Goal: Information Seeking & Learning: Compare options

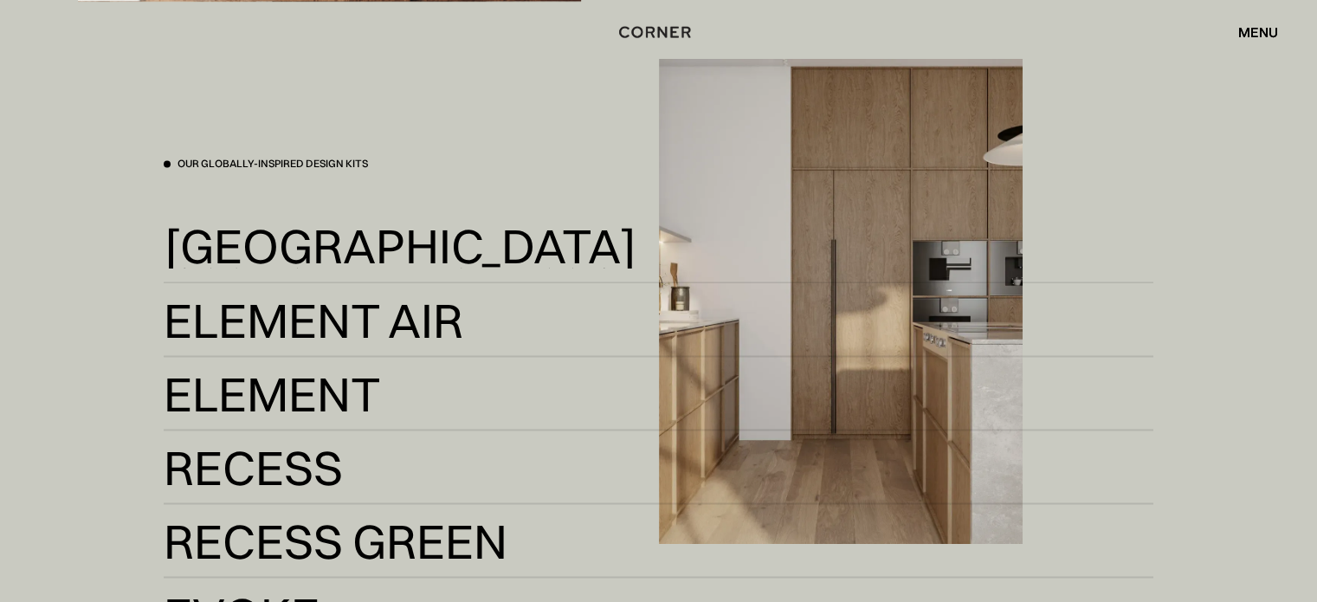
scroll to position [2960, 0]
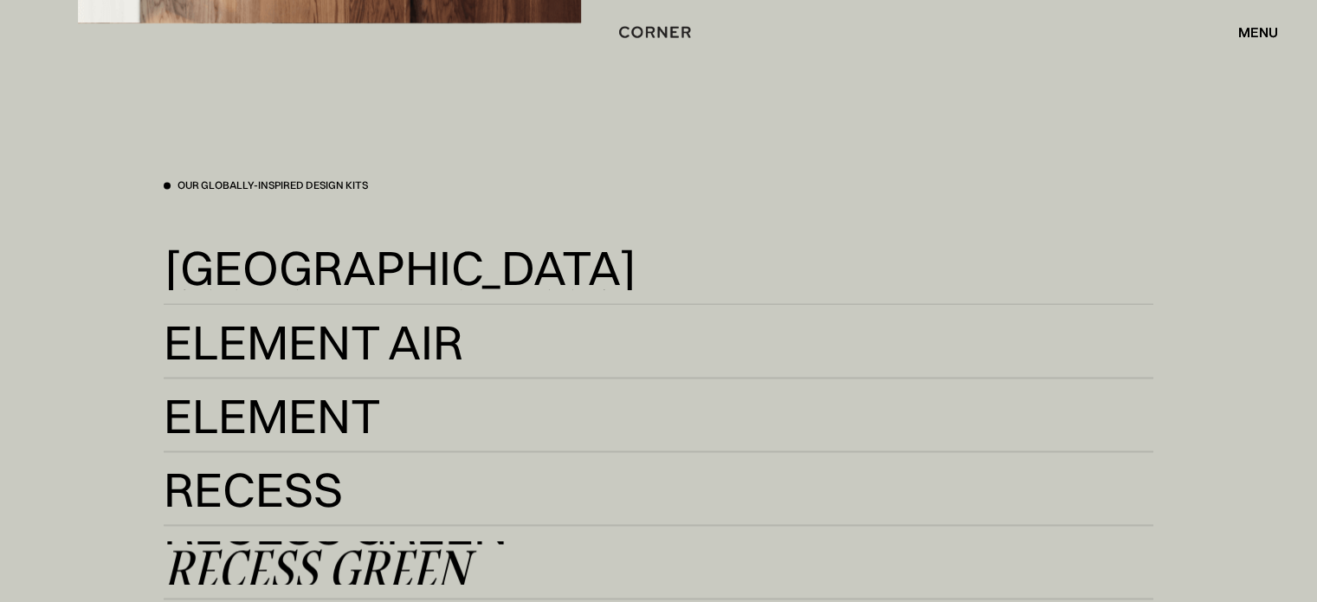
drag, startPoint x: 284, startPoint y: 542, endPoint x: 526, endPoint y: 153, distance: 458.2
click at [526, 153] on div at bounding box center [658, 301] width 1317 height 602
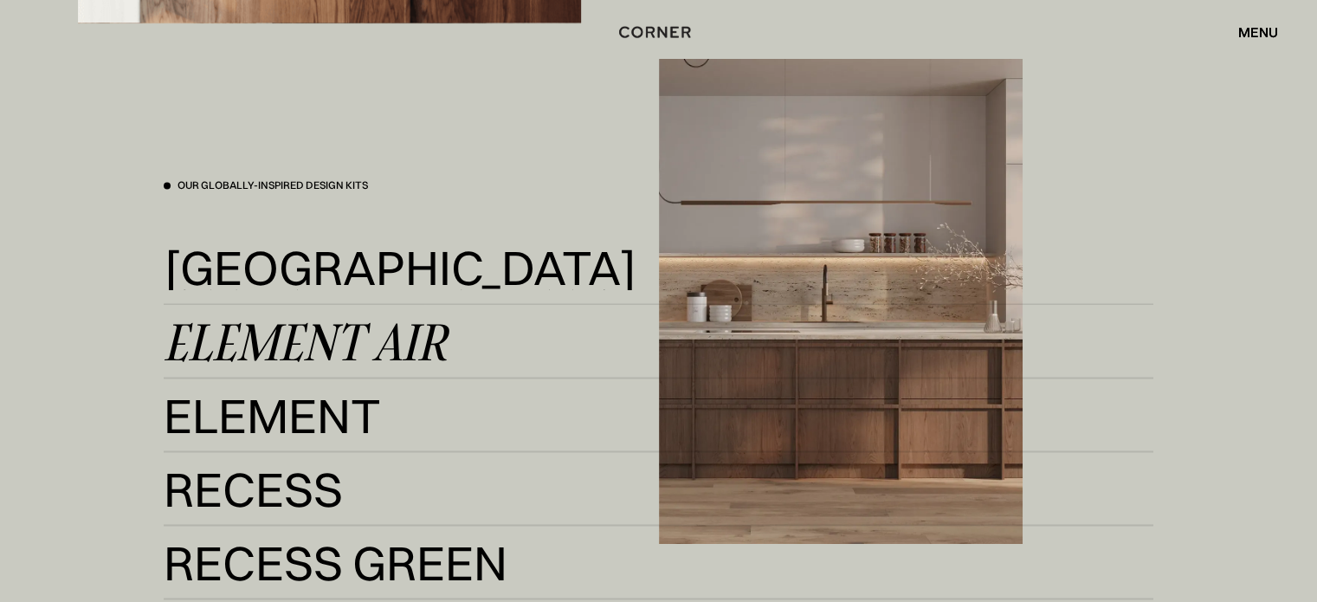
click at [265, 337] on div "Element Air" at bounding box center [305, 341] width 283 height 42
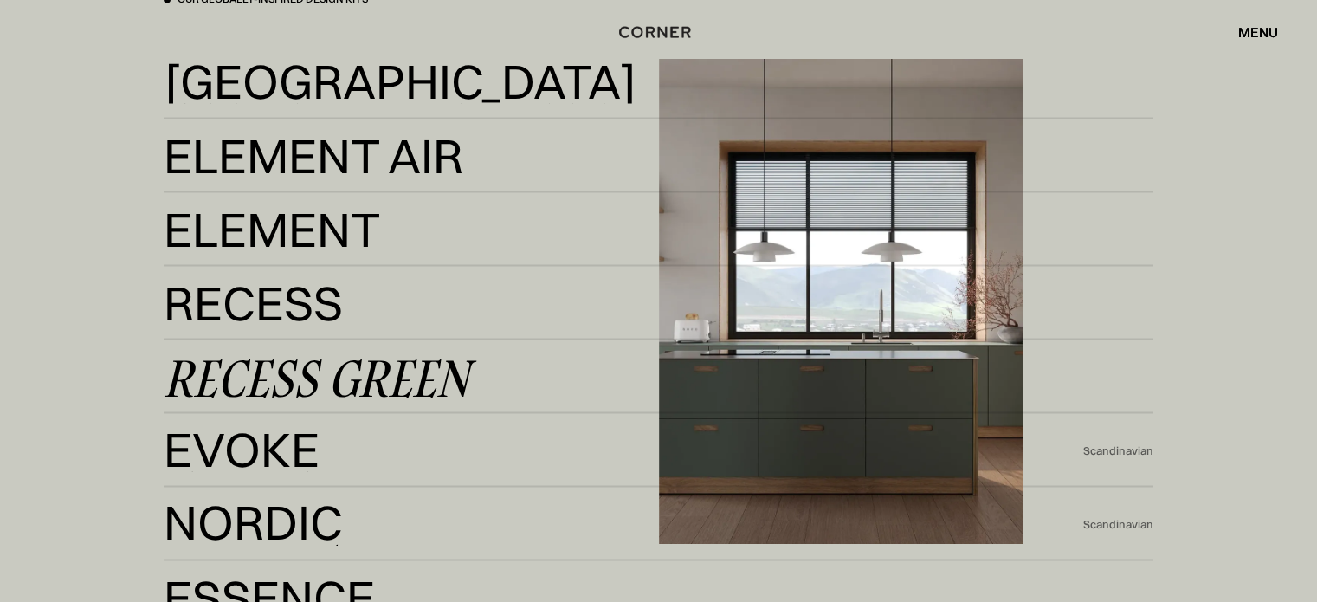
scroll to position [3144, 0]
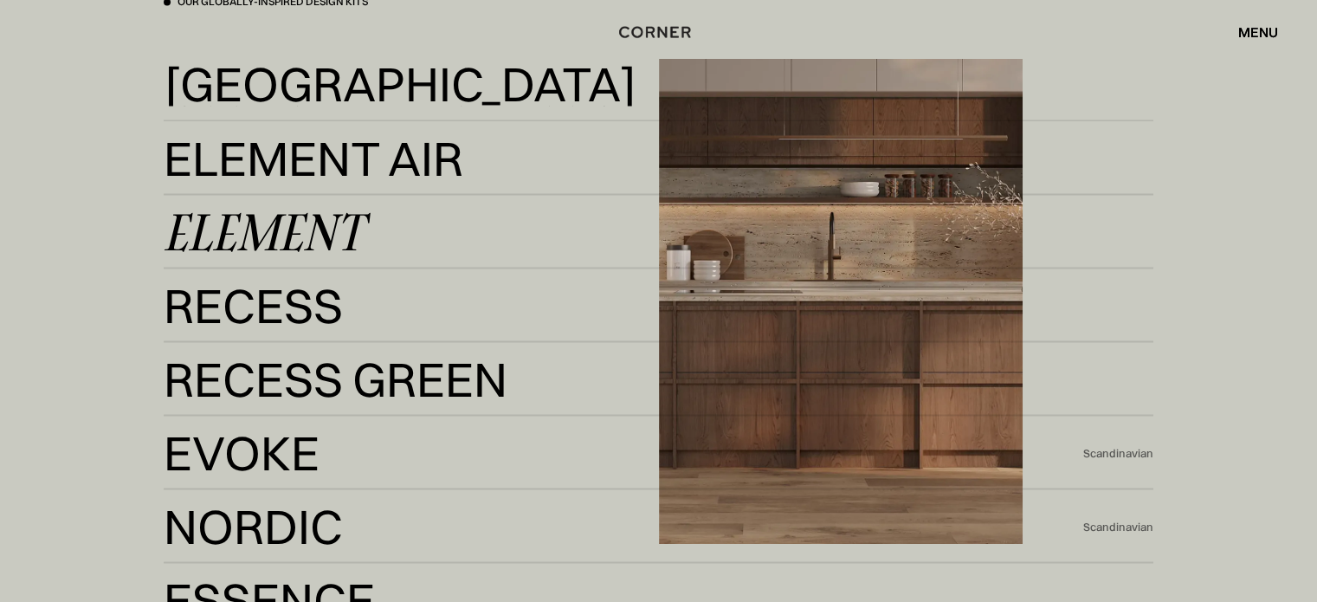
click at [300, 245] on div "Element" at bounding box center [263, 231] width 199 height 42
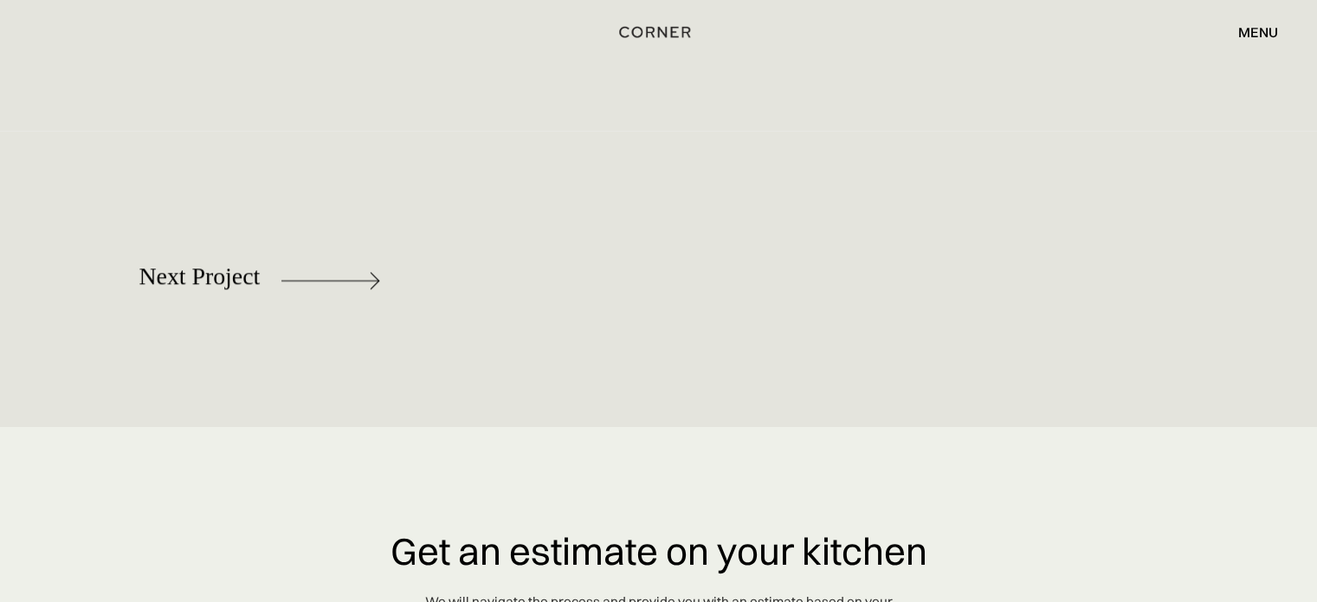
scroll to position [8295, 0]
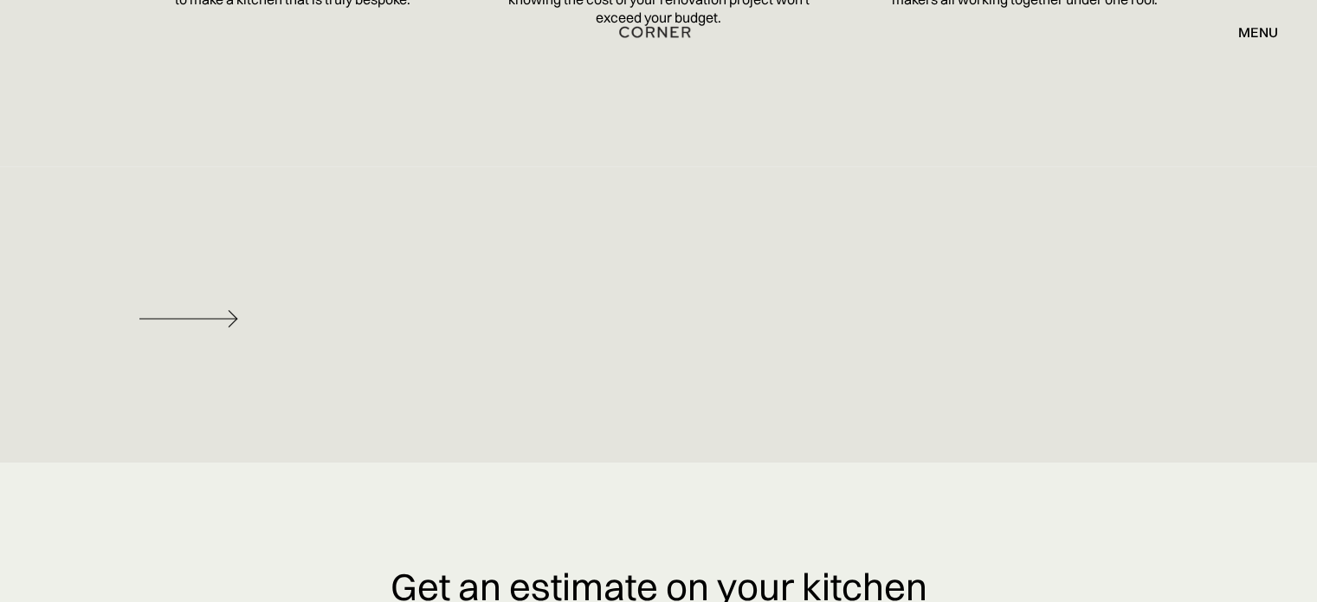
click at [211, 319] on img at bounding box center [188, 318] width 99 height 17
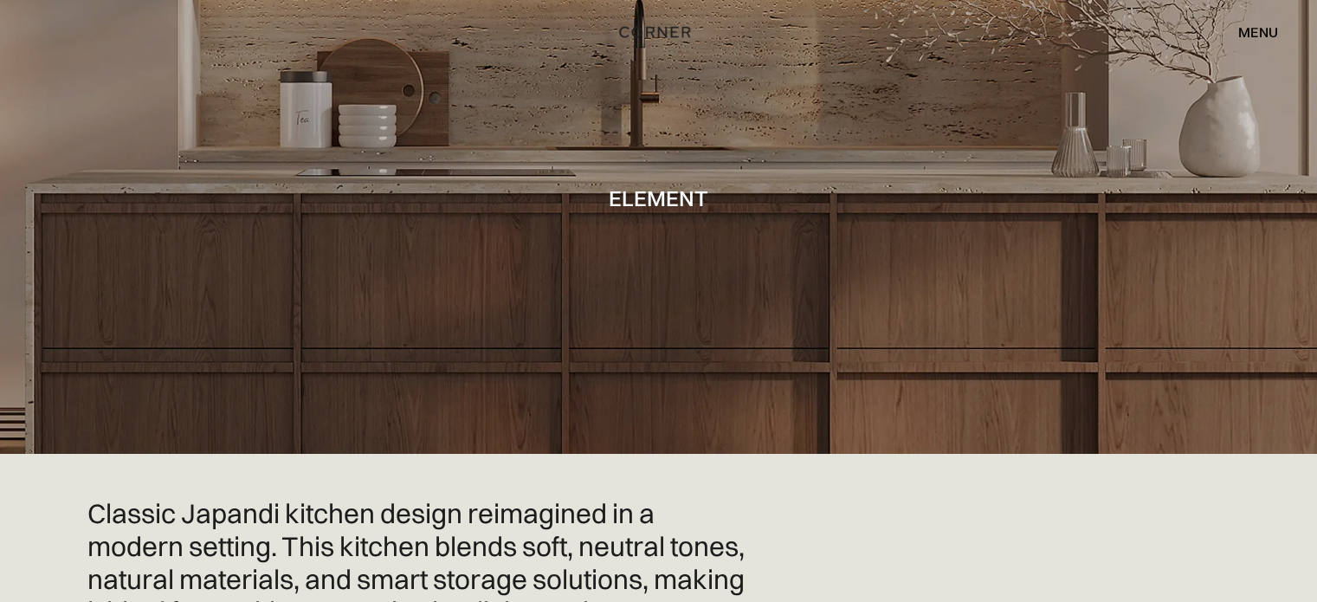
scroll to position [66, 0]
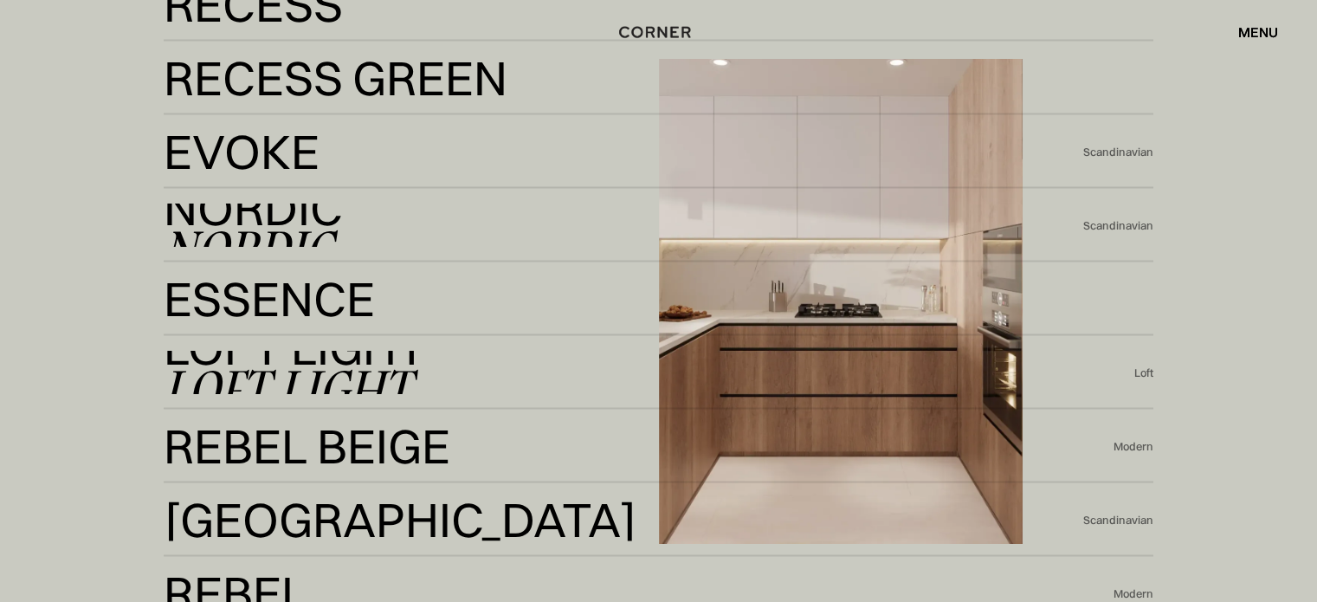
scroll to position [3566, 0]
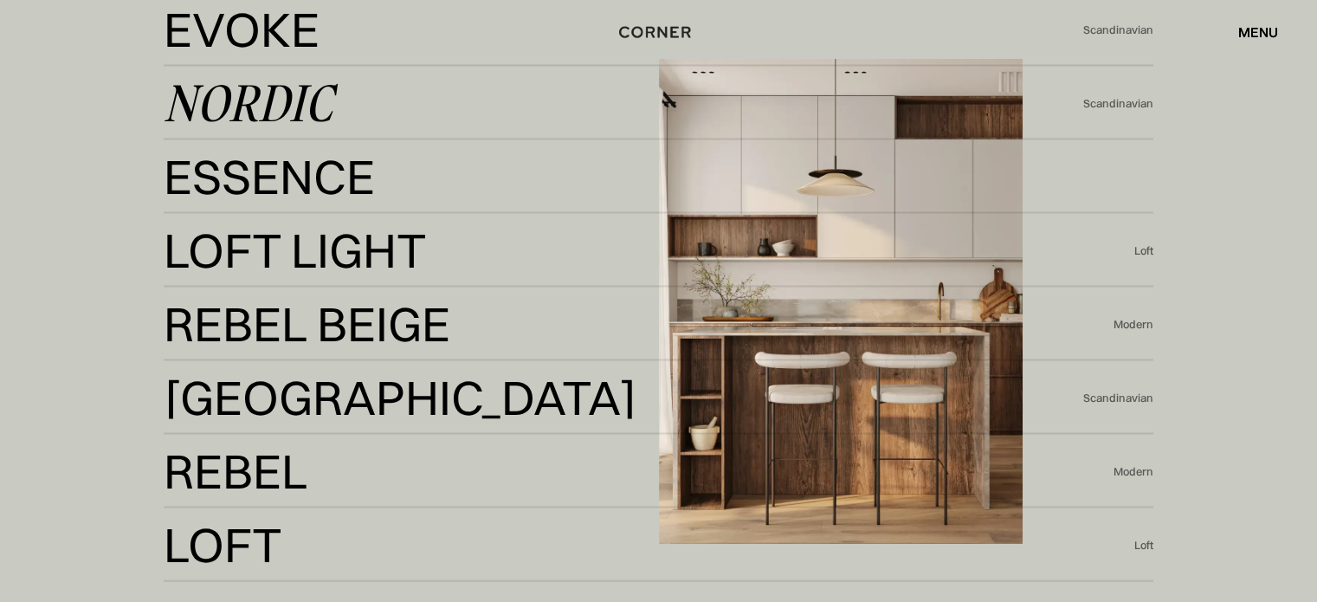
click at [289, 91] on div "Nordic" at bounding box center [248, 103] width 169 height 42
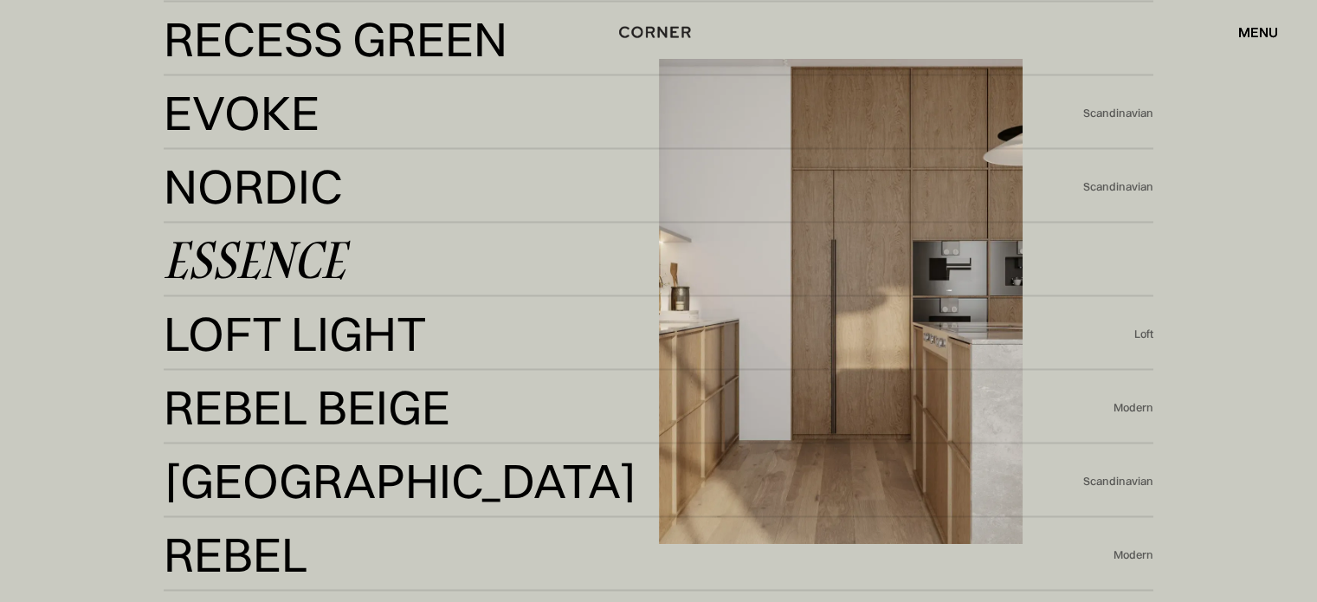
scroll to position [3480, 0]
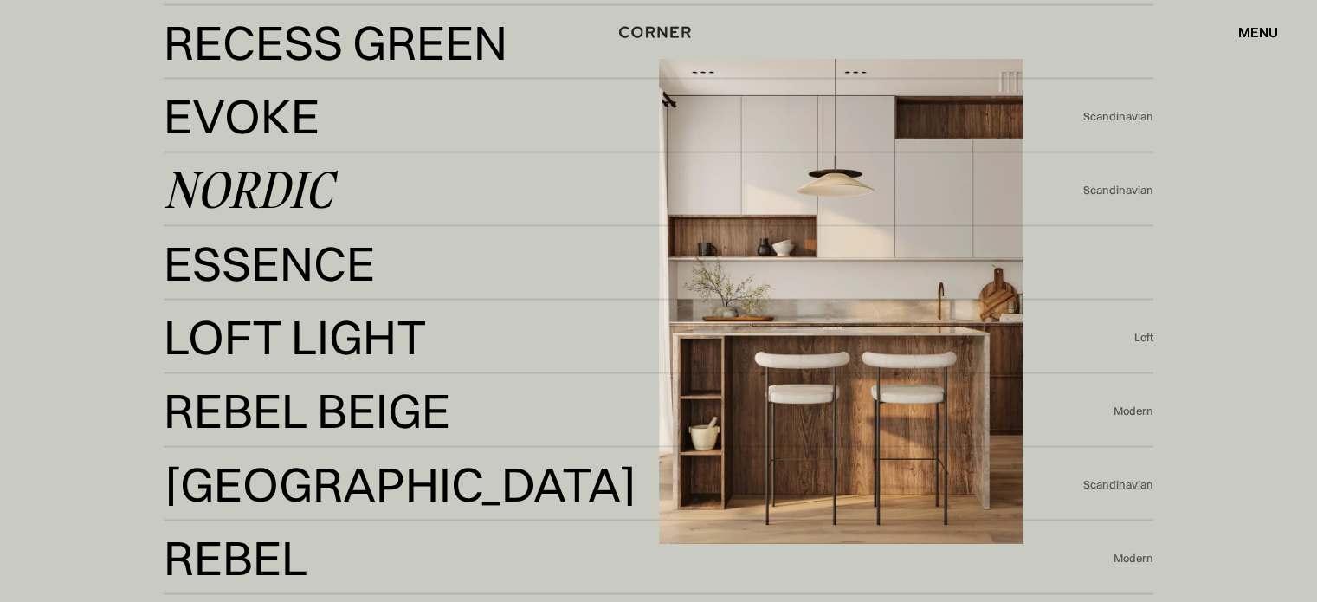
click at [268, 185] on div "Nordic" at bounding box center [248, 190] width 169 height 42
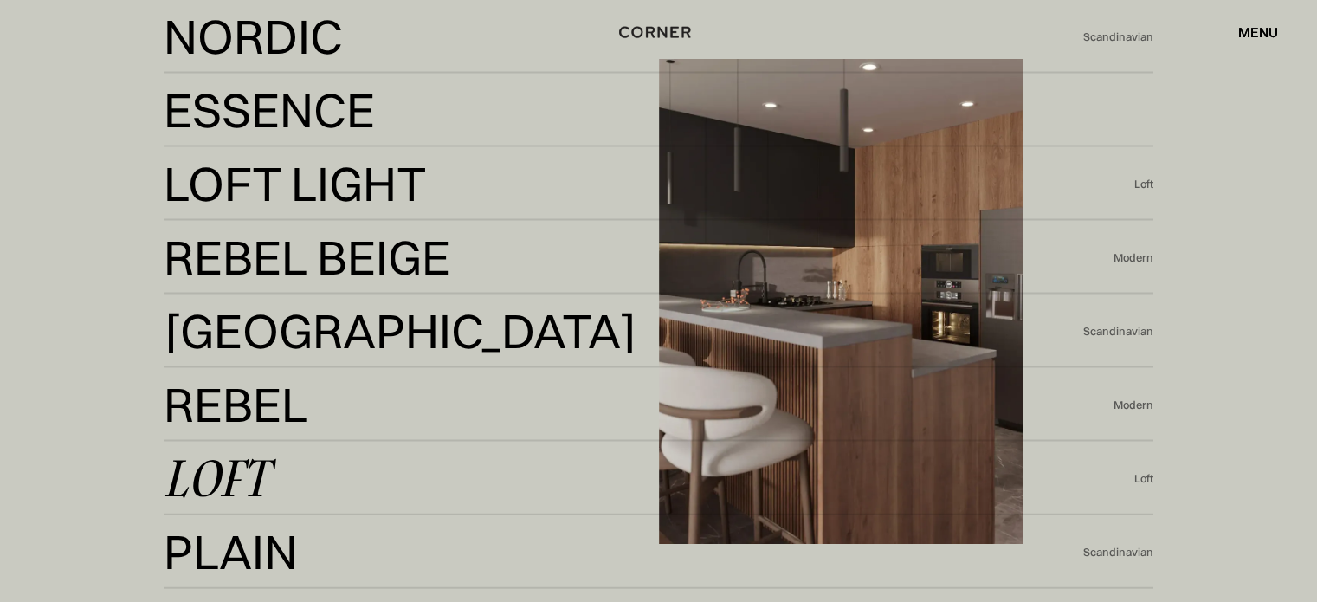
scroll to position [3633, 0]
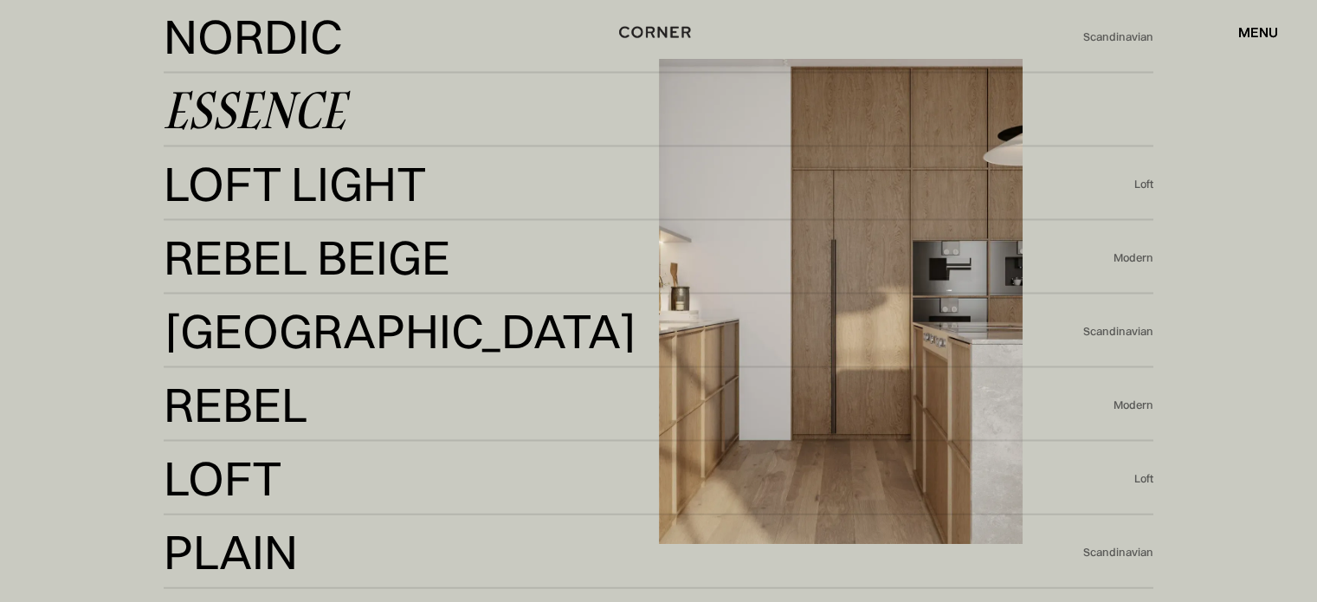
click at [271, 108] on div "Essence" at bounding box center [255, 110] width 182 height 42
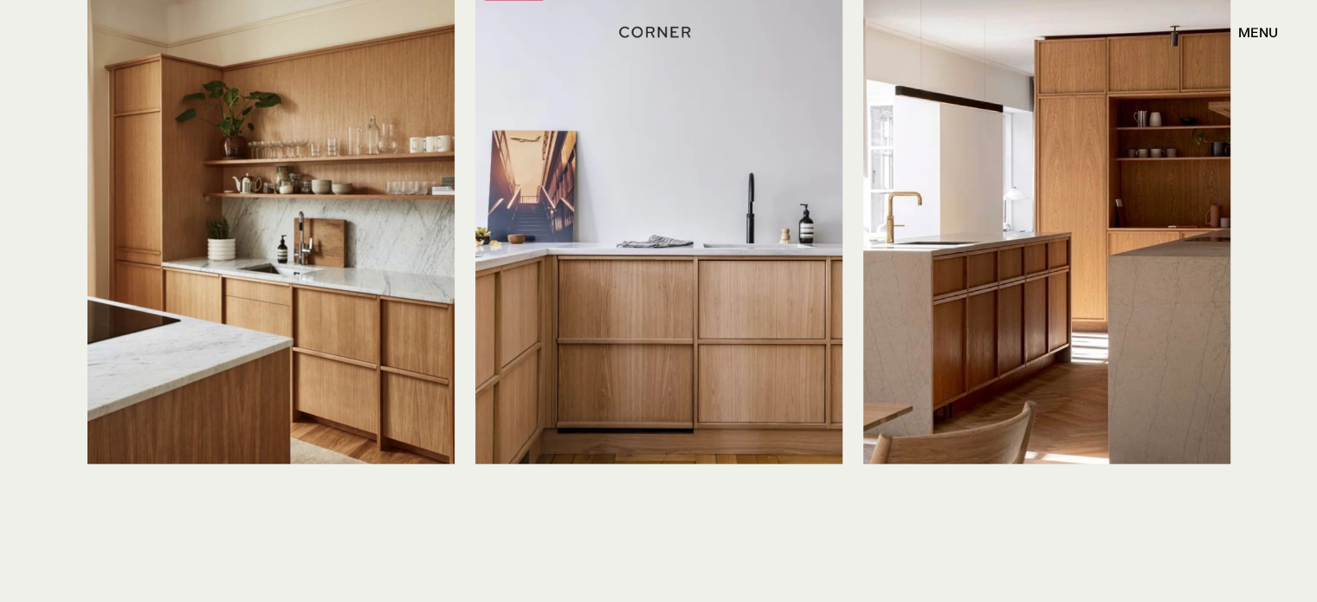
scroll to position [4140, 0]
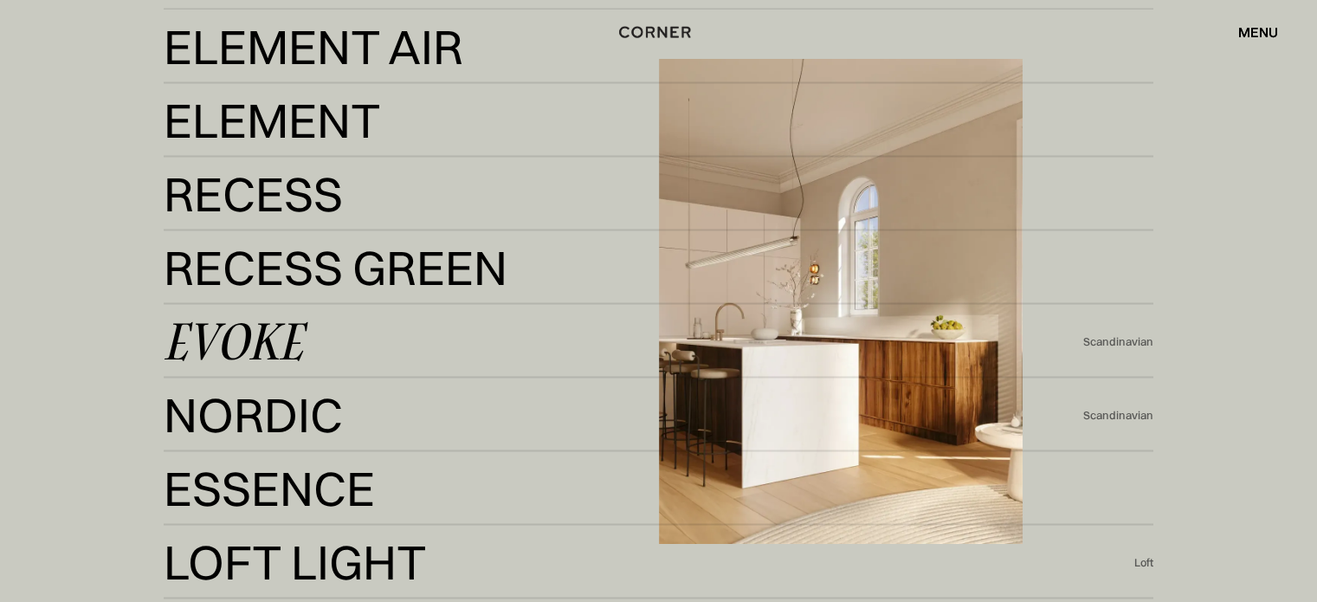
scroll to position [3258, 0]
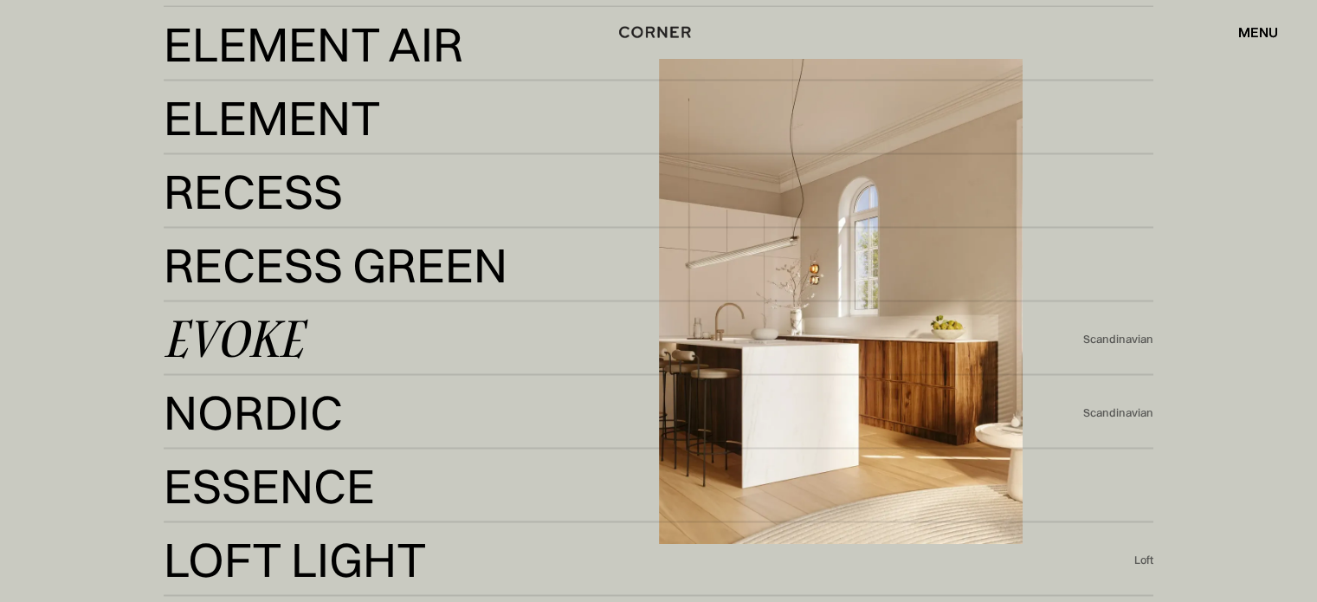
click at [262, 347] on div "Evoke" at bounding box center [233, 338] width 139 height 42
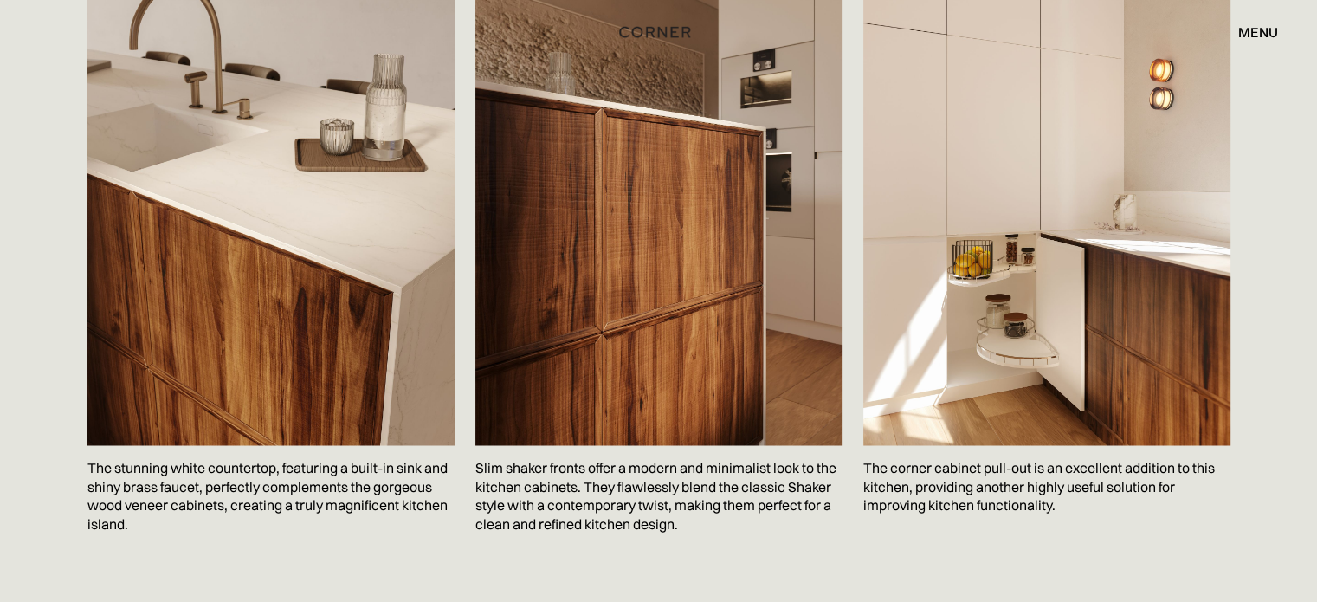
scroll to position [2850, 0]
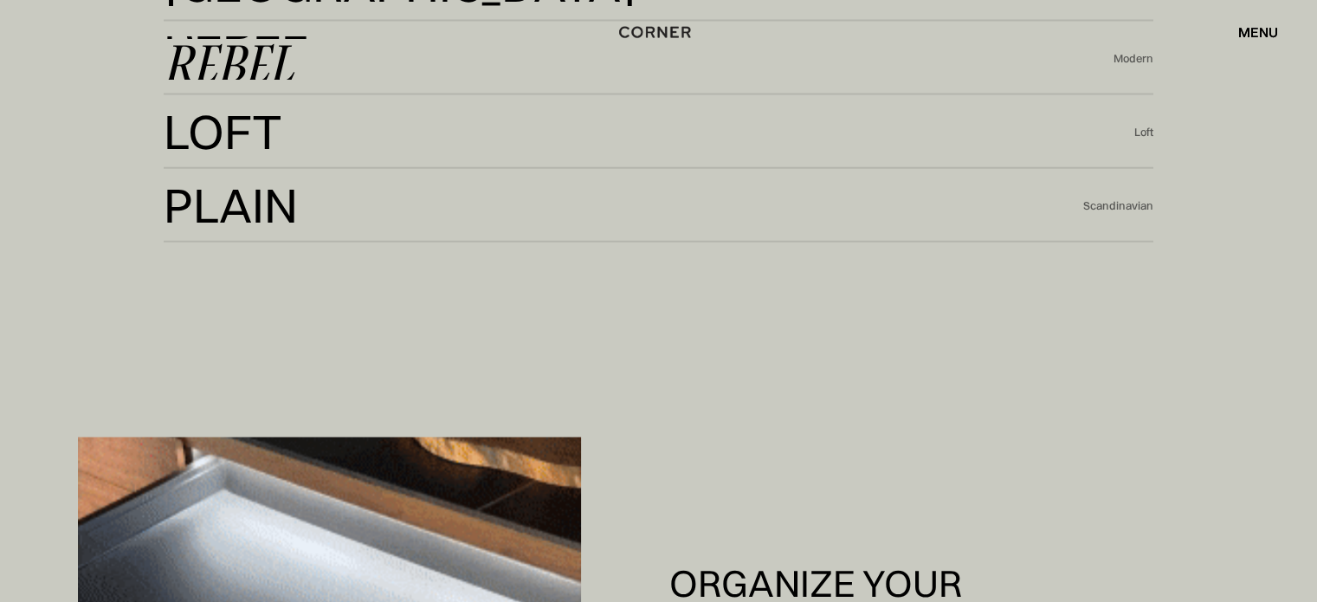
scroll to position [3978, 0]
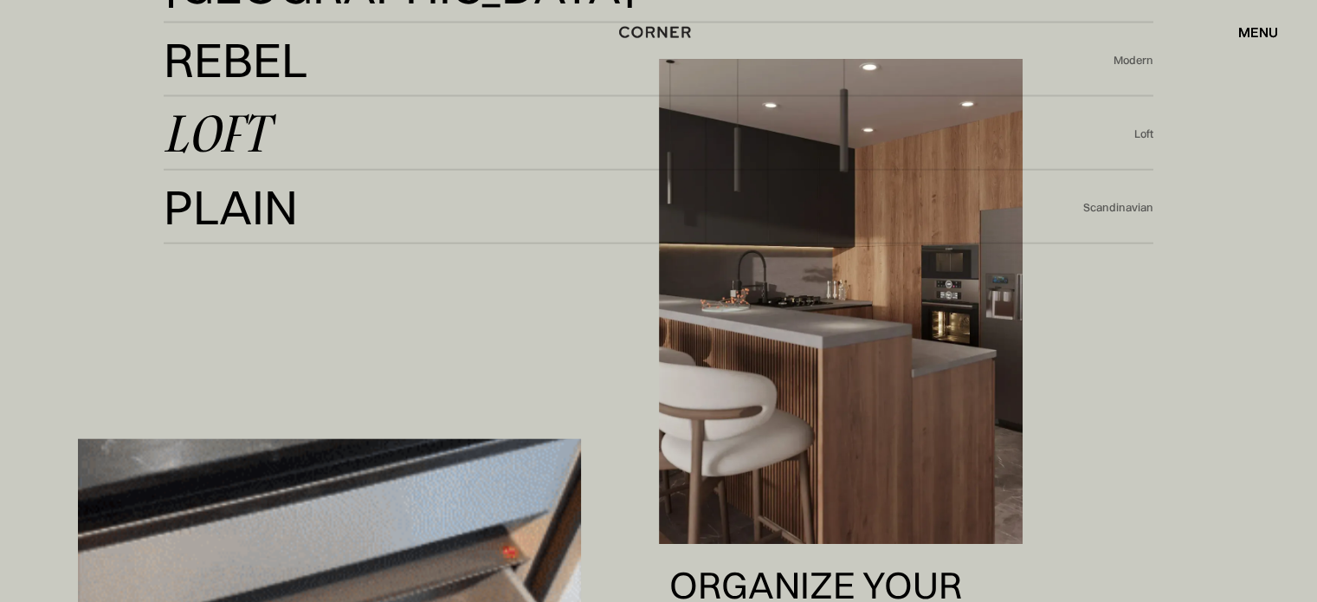
click at [259, 138] on div "Loft" at bounding box center [216, 134] width 105 height 42
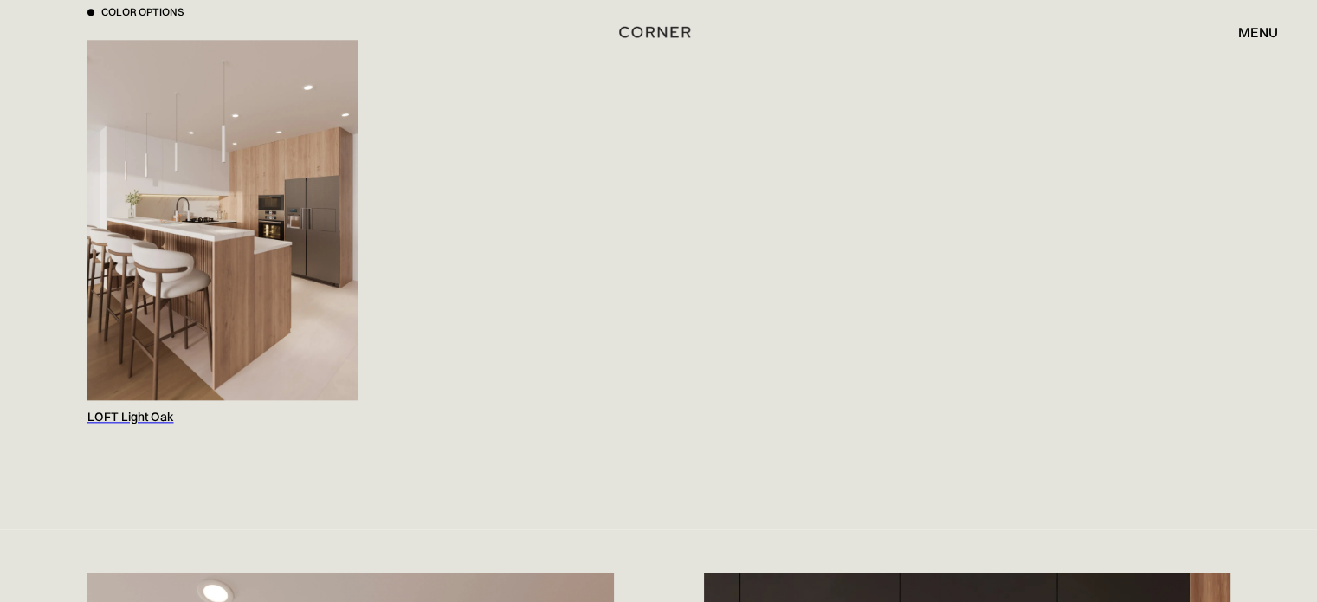
scroll to position [1863, 0]
